Goal: Check status: Check status

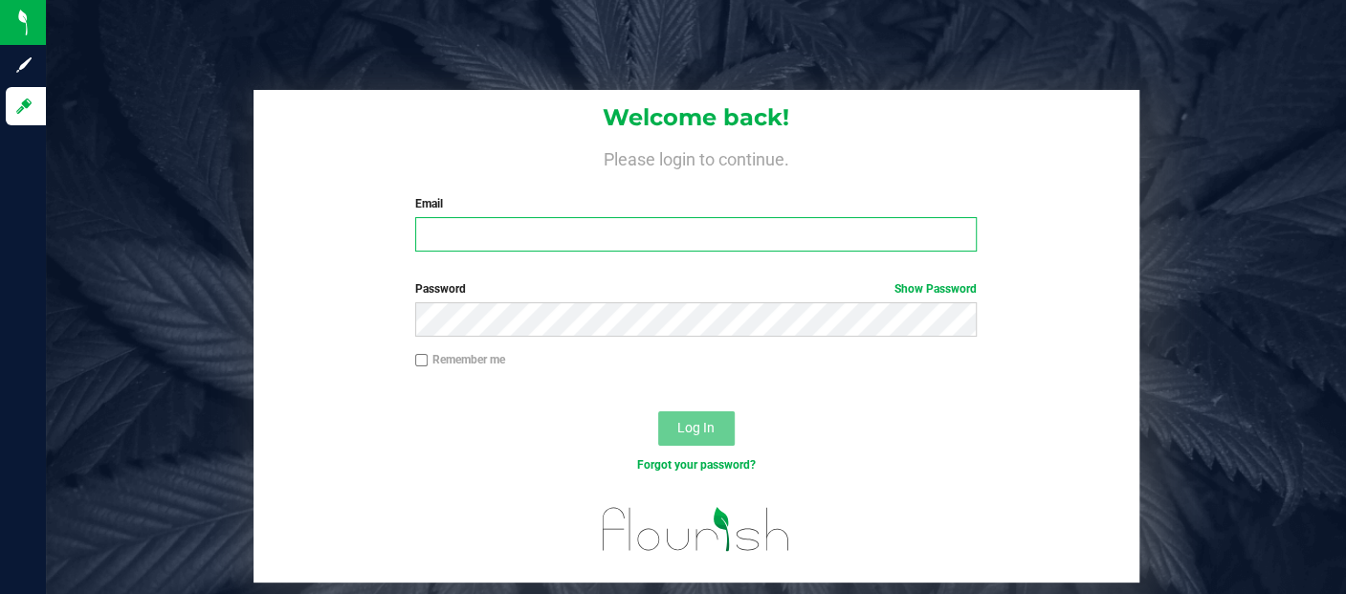
click at [449, 231] on input "Email" at bounding box center [696, 234] width 562 height 34
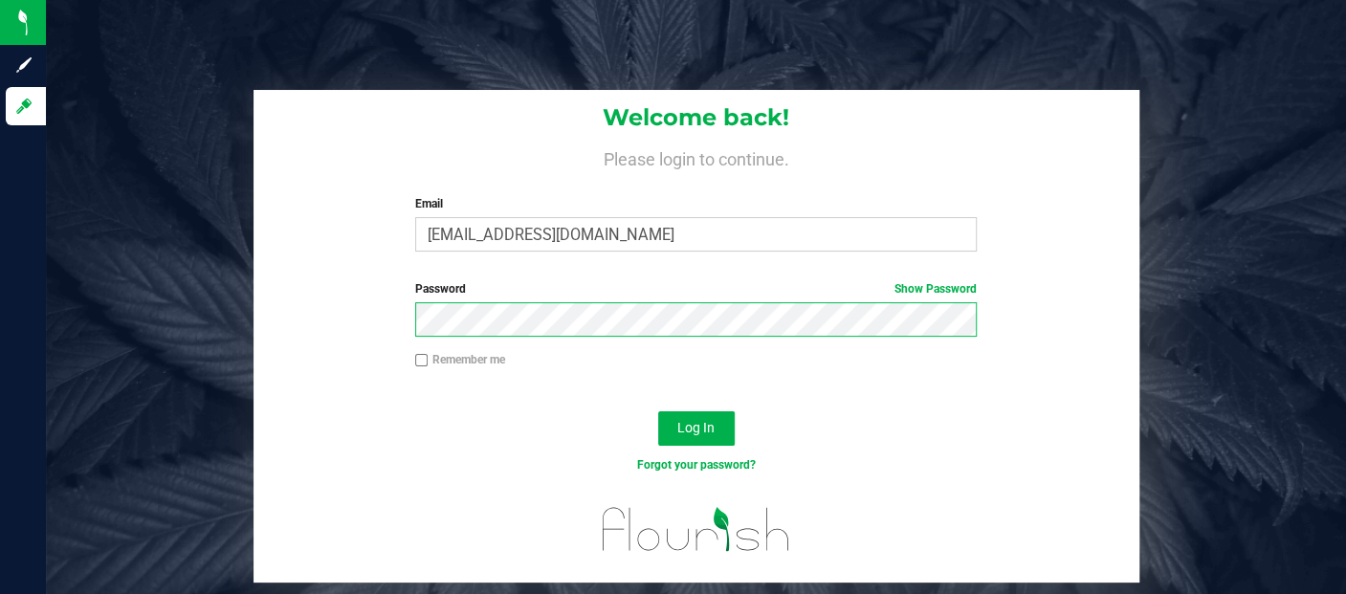
click at [658, 411] on button "Log In" at bounding box center [696, 428] width 77 height 34
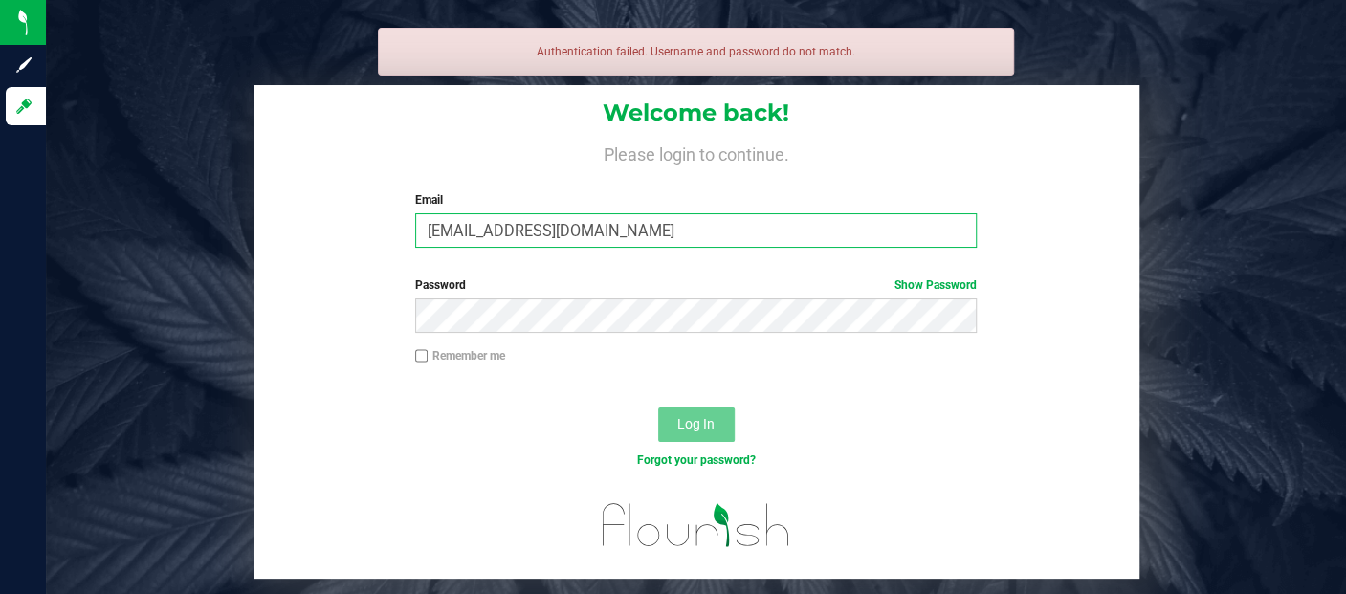
click at [505, 226] on input "[EMAIL_ADDRESS][DOMAIN_NAME]" at bounding box center [696, 230] width 562 height 34
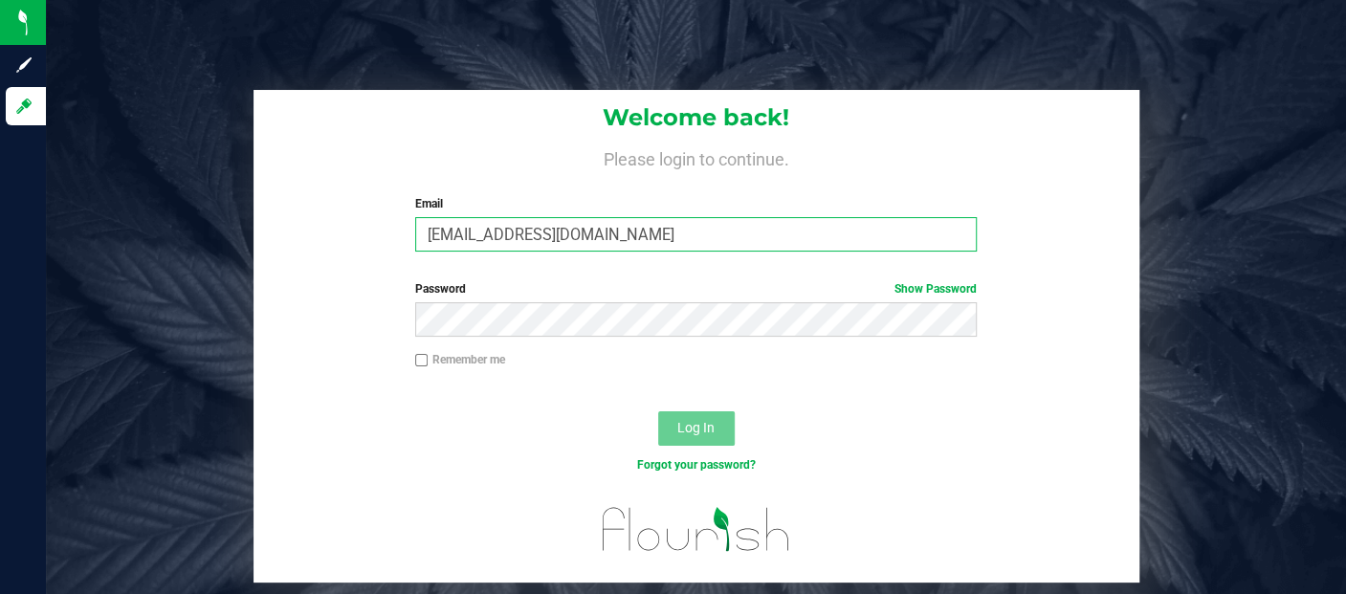
type input "[EMAIL_ADDRESS][DOMAIN_NAME]"
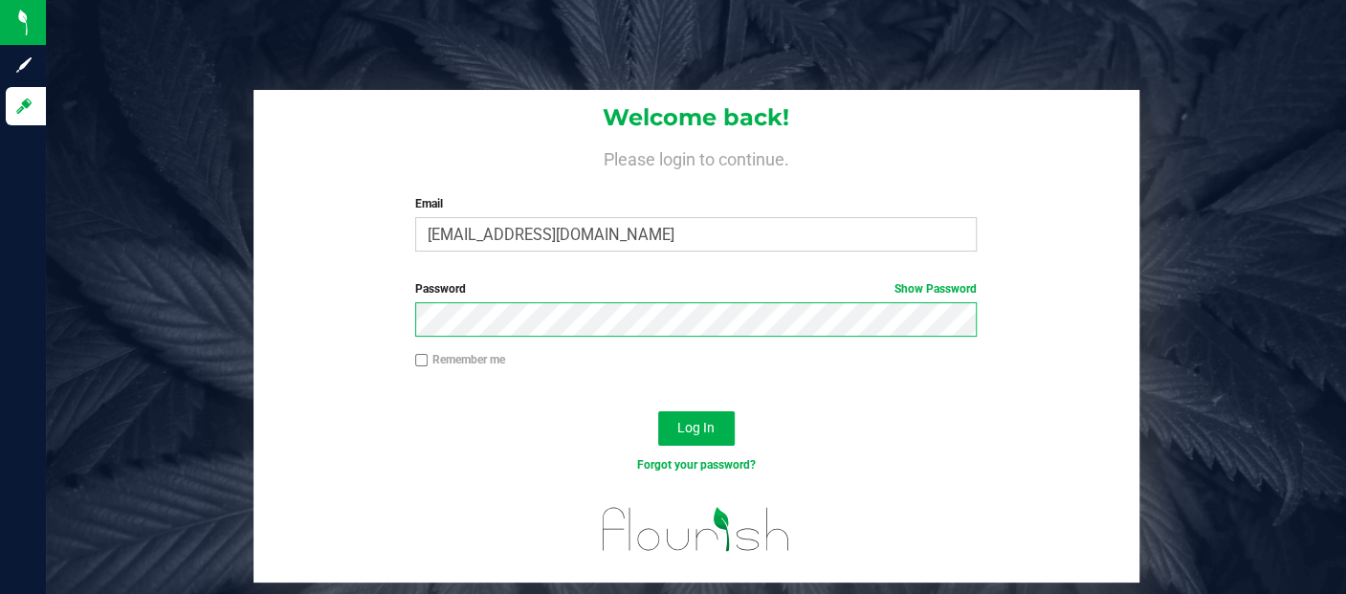
click at [658, 411] on button "Log In" at bounding box center [696, 428] width 77 height 34
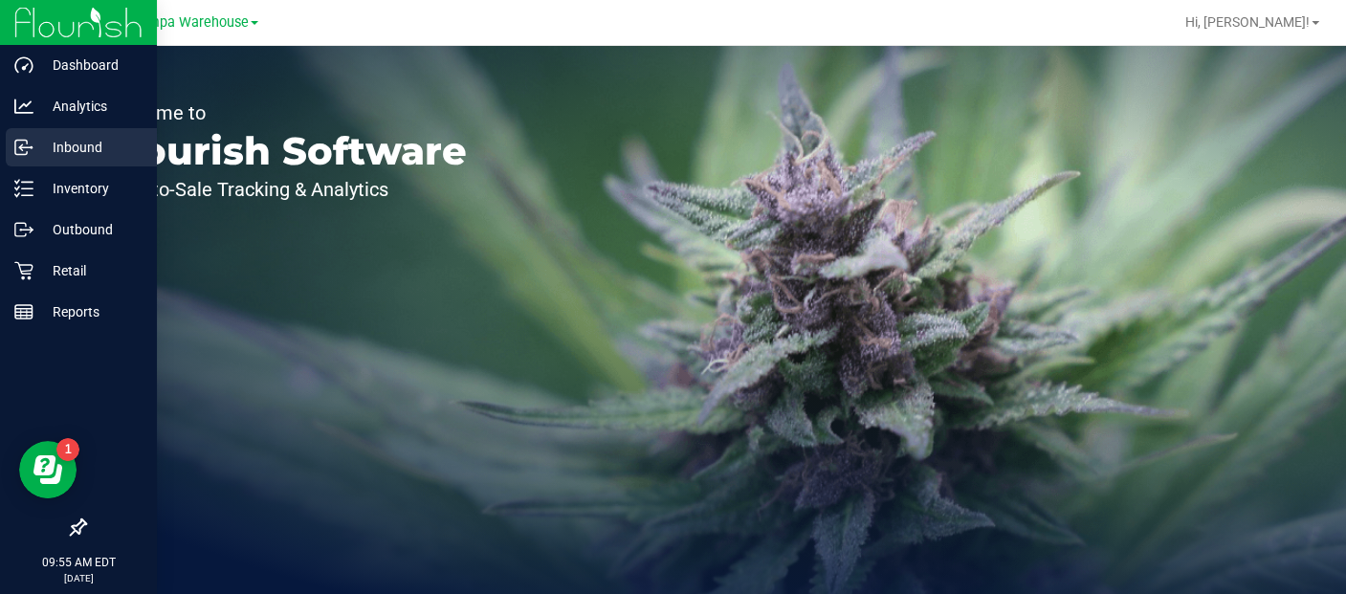
click at [31, 144] on icon at bounding box center [23, 147] width 19 height 19
click at [62, 151] on p "Inbound" at bounding box center [90, 147] width 115 height 23
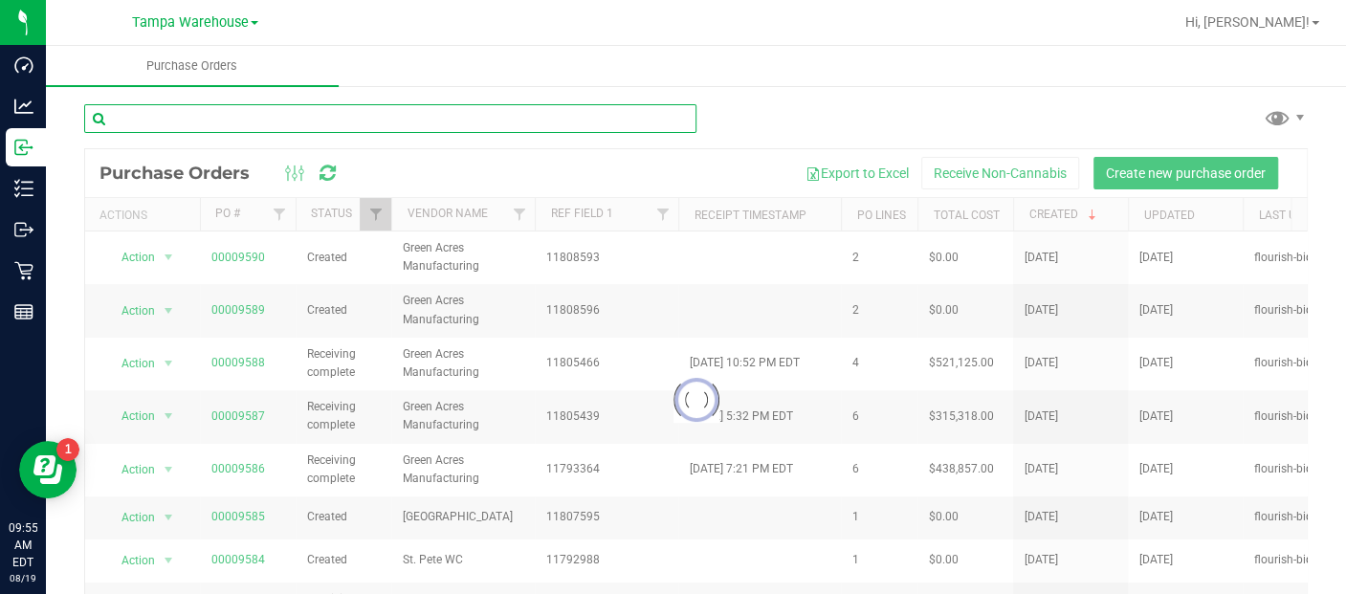
click at [266, 118] on input "text" at bounding box center [390, 118] width 612 height 29
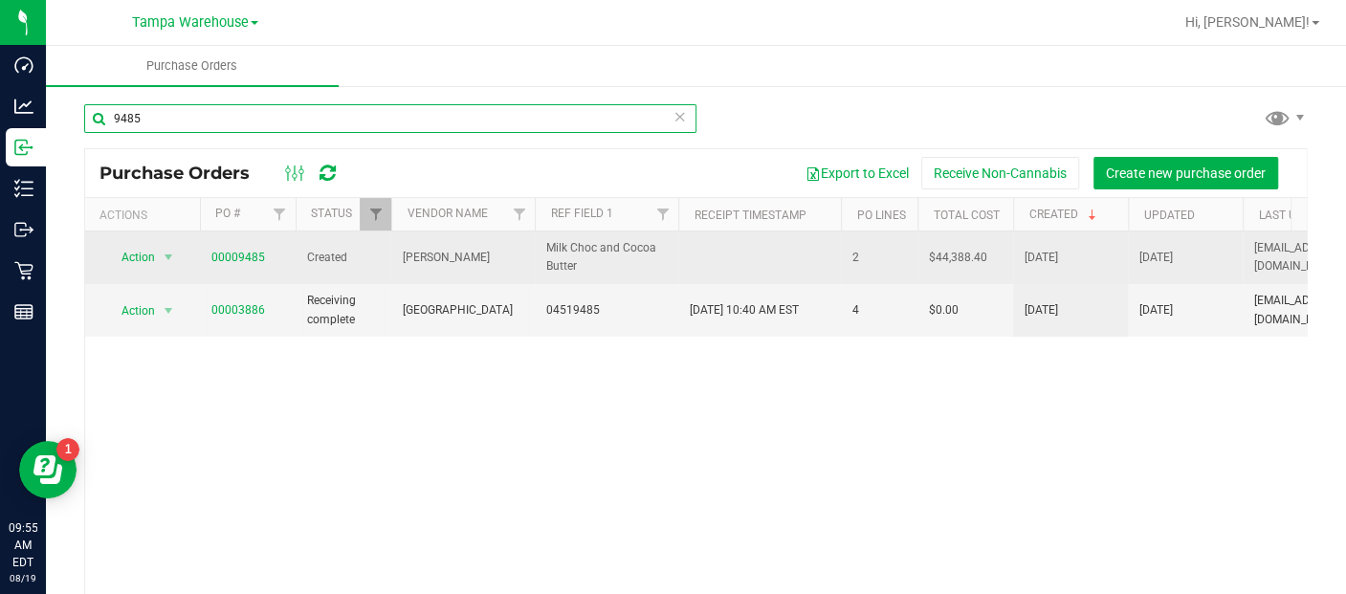
type input "9485"
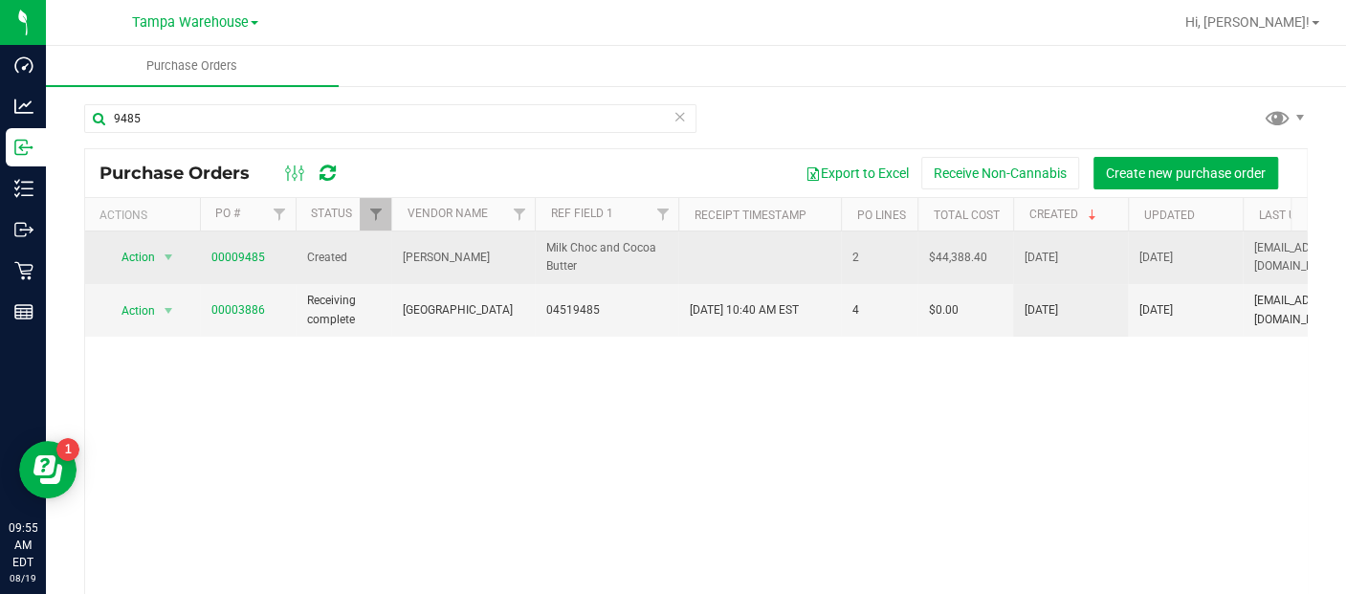
click at [230, 276] on td "00009485" at bounding box center [248, 258] width 96 height 53
click at [230, 260] on link "00009485" at bounding box center [238, 257] width 54 height 13
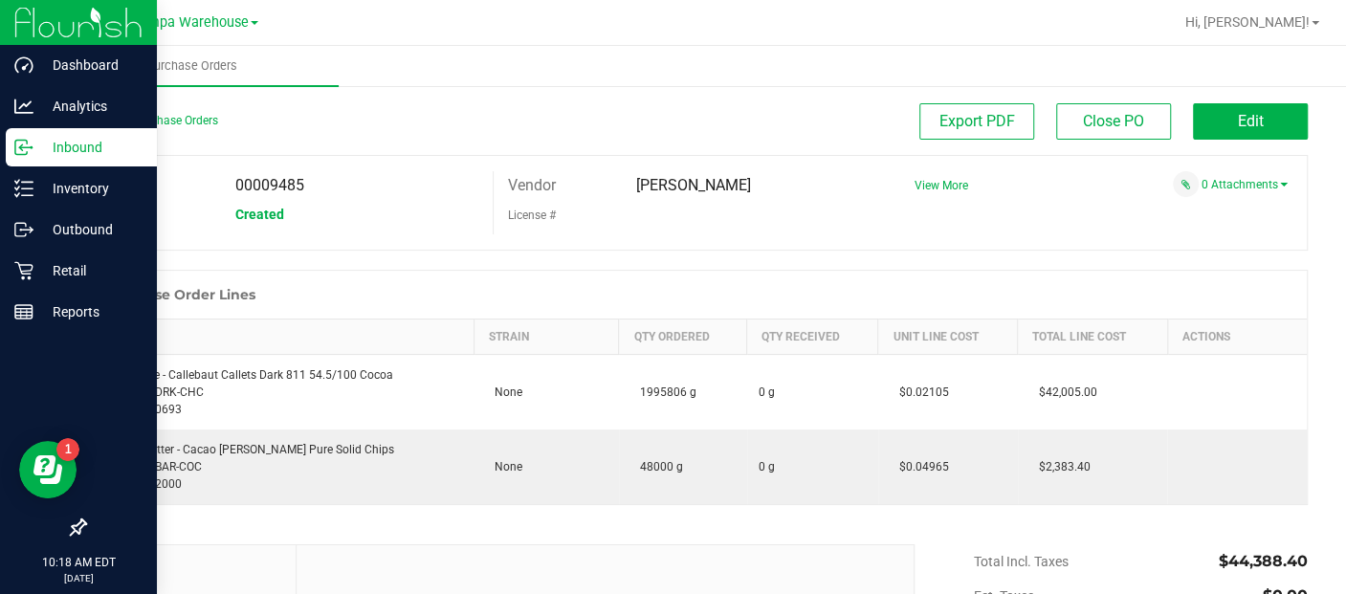
click at [59, 151] on p "Inbound" at bounding box center [90, 147] width 115 height 23
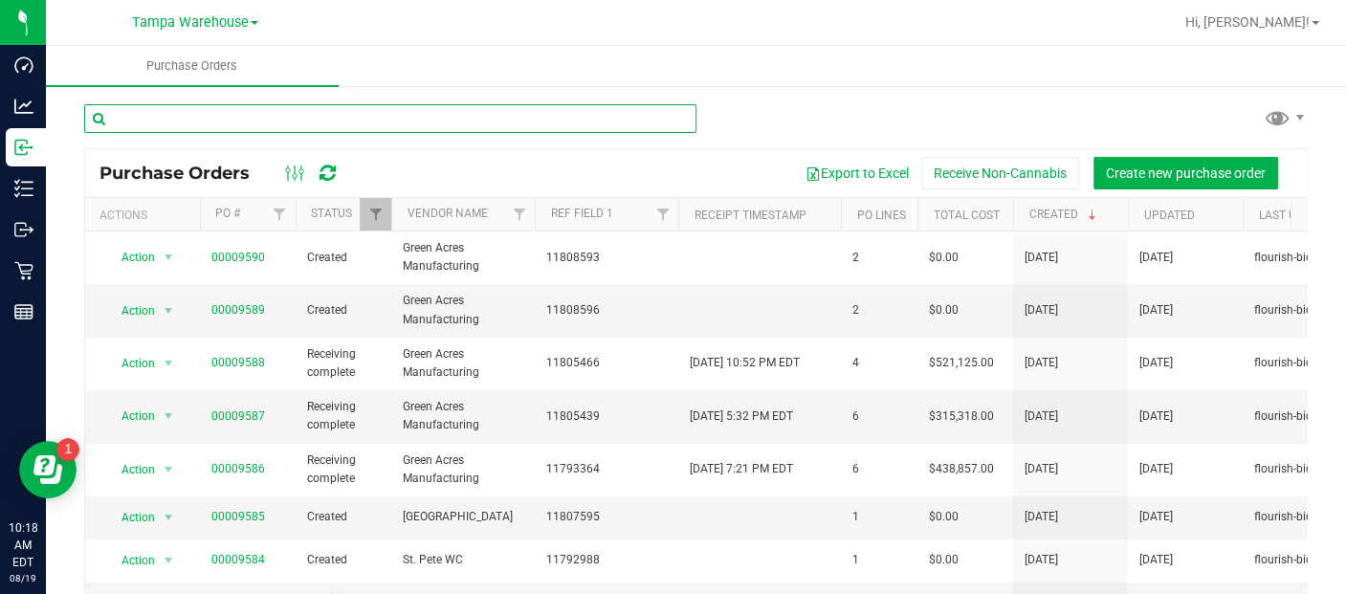
click at [339, 113] on input "text" at bounding box center [390, 118] width 612 height 29
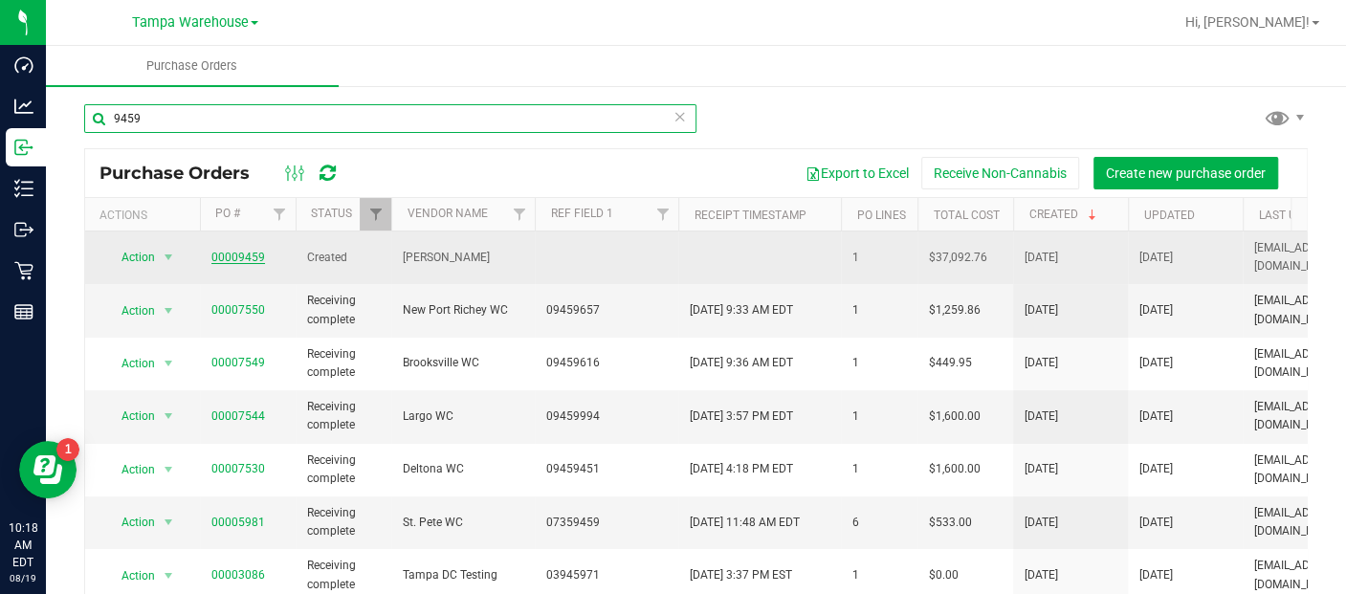
type input "9459"
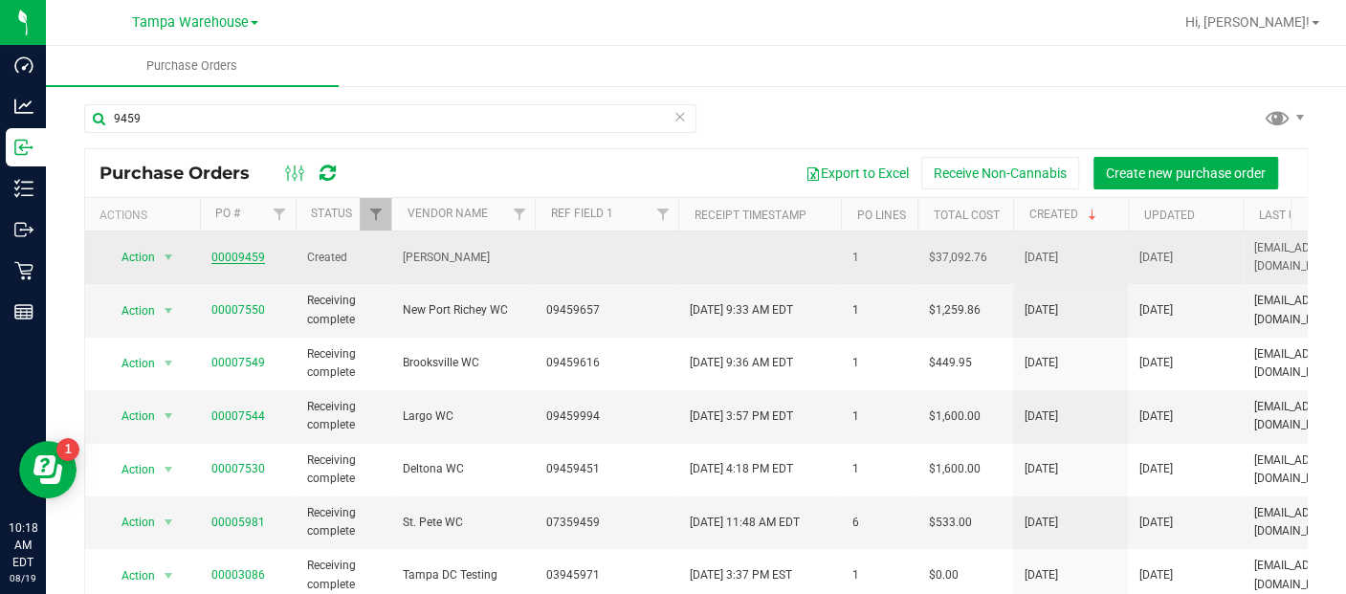
click at [246, 254] on link "00009459" at bounding box center [238, 257] width 54 height 13
